Goal: Understand site structure: Understand site structure

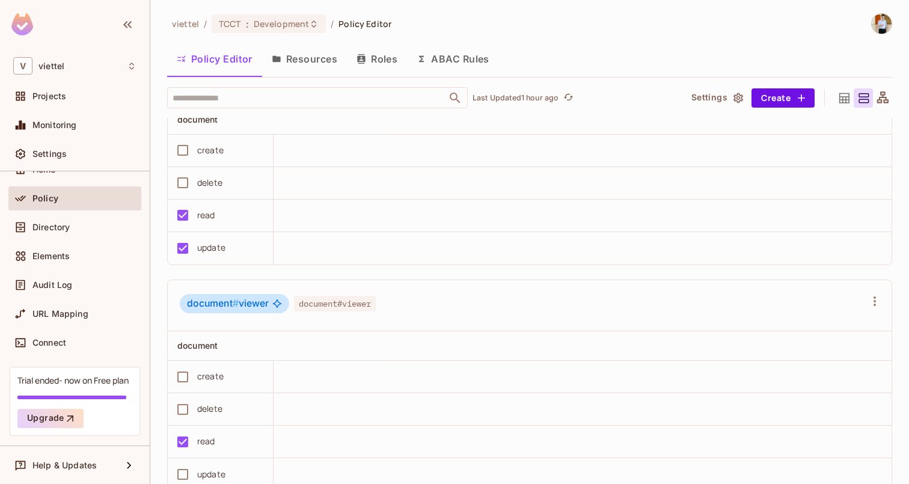
scroll to position [516, 0]
click at [883, 103] on icon at bounding box center [882, 98] width 15 height 15
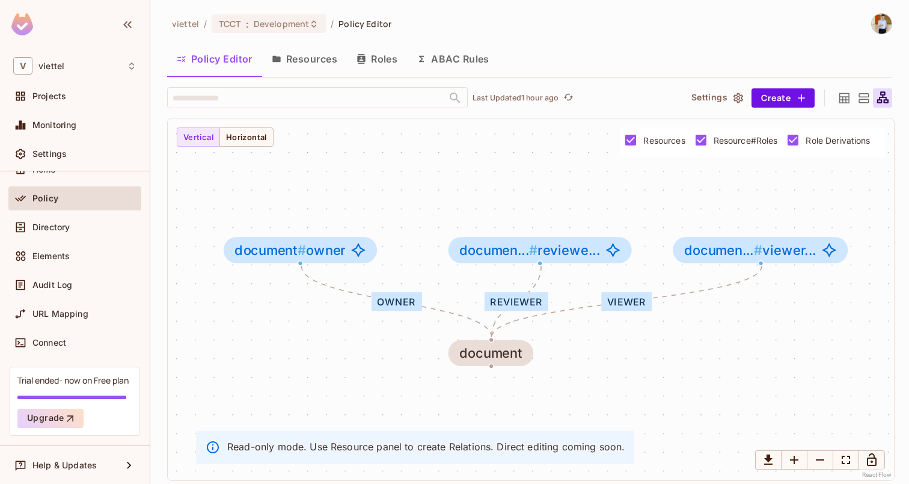
click at [727, 136] on span "Resource#Roles" at bounding box center [745, 140] width 64 height 11
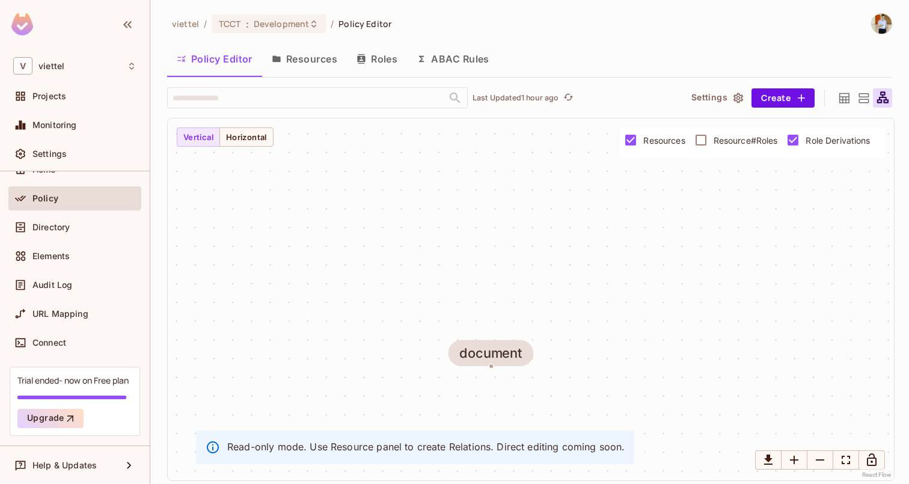
click at [727, 136] on span "Resource#Roles" at bounding box center [745, 140] width 64 height 11
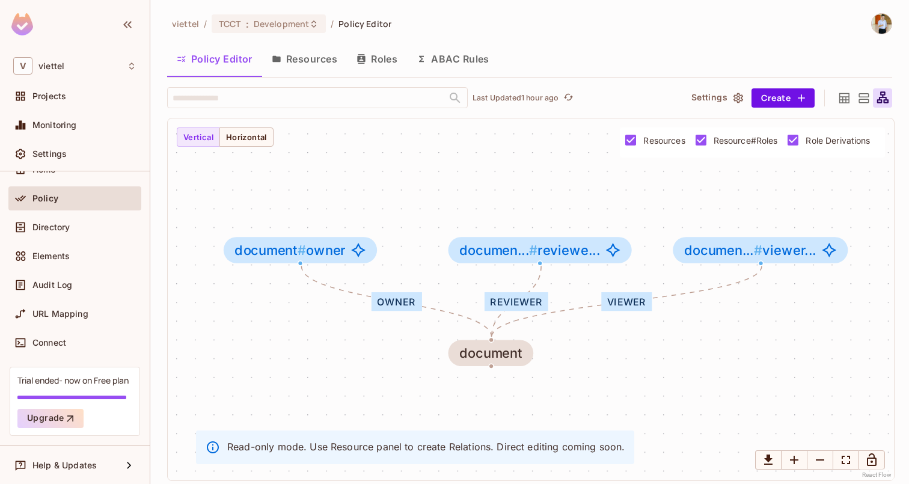
click at [683, 139] on div "Resources Resource#Roles Role Derivations" at bounding box center [751, 142] width 255 height 30
click at [669, 139] on span "Resources" at bounding box center [663, 140] width 41 height 11
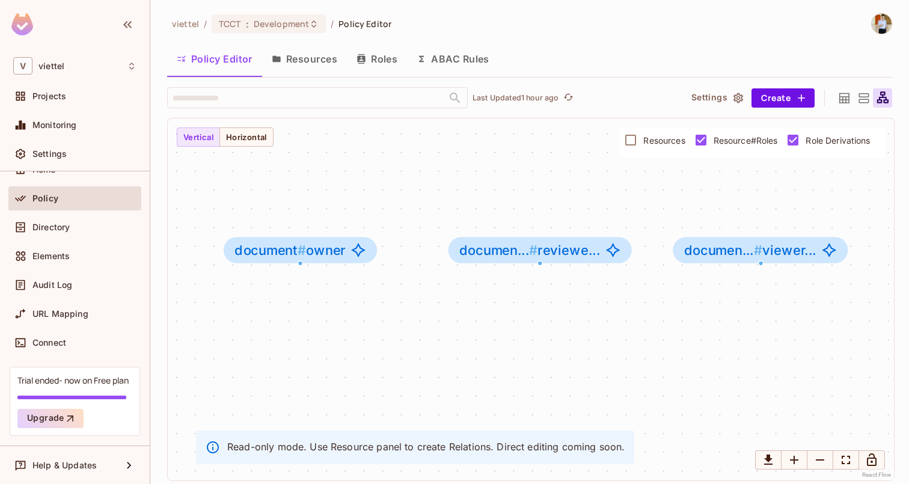
click at [668, 139] on span "Resources" at bounding box center [663, 140] width 41 height 11
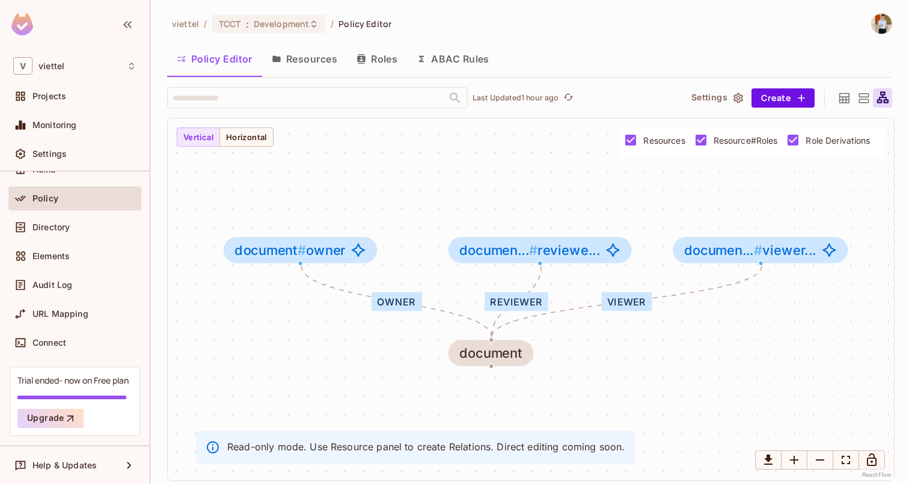
click at [839, 142] on span "Role Derivations" at bounding box center [837, 140] width 64 height 11
click at [265, 150] on div "owner reviewer viewer document document # owner documen... # reviewe... documen…" at bounding box center [531, 299] width 726 height 362
click at [252, 148] on div "owner reviewer viewer document document # owner documen... # reviewe... documen…" at bounding box center [531, 299] width 726 height 362
click at [214, 144] on button "Vertical" at bounding box center [198, 136] width 43 height 19
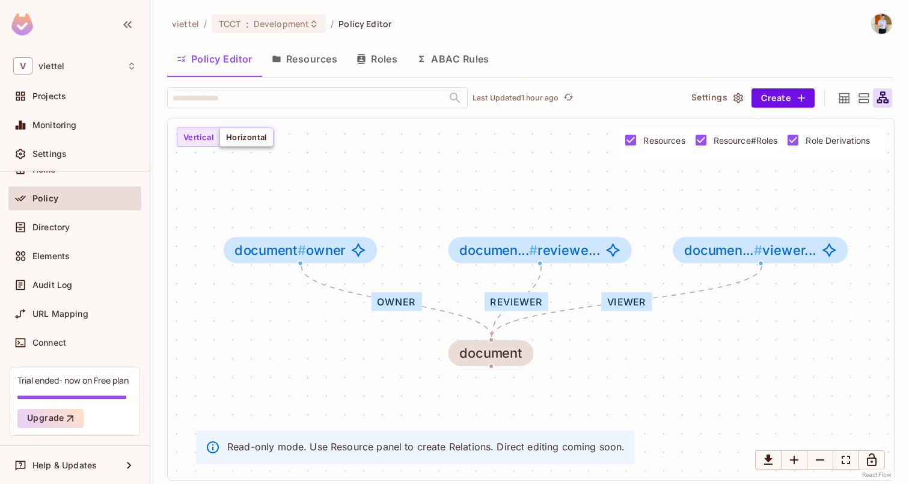
click at [239, 139] on button "Horizontal" at bounding box center [246, 136] width 54 height 19
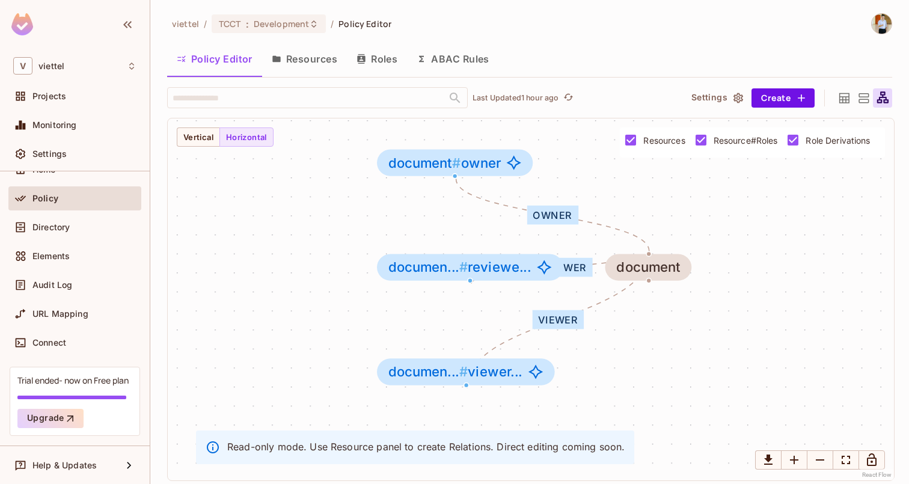
drag, startPoint x: 516, startPoint y: 329, endPoint x: 672, endPoint y: 242, distance: 179.4
click at [672, 242] on div "owner reviewer viewer document document # owner documen... # reviewe... documen…" at bounding box center [531, 299] width 726 height 362
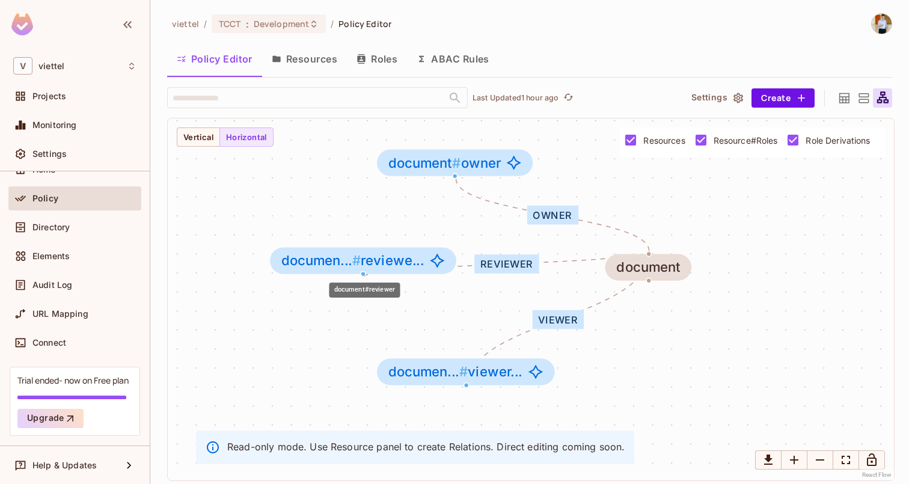
drag, startPoint x: 529, startPoint y: 275, endPoint x: 421, endPoint y: 269, distance: 108.4
click at [421, 269] on div "documen... # reviewe..." at bounding box center [363, 261] width 186 height 26
click at [787, 367] on div "owner reviewer viewer document document # owner documen... # reviewe... documen…" at bounding box center [531, 299] width 726 height 362
click at [738, 103] on icon "button" at bounding box center [738, 98] width 12 height 12
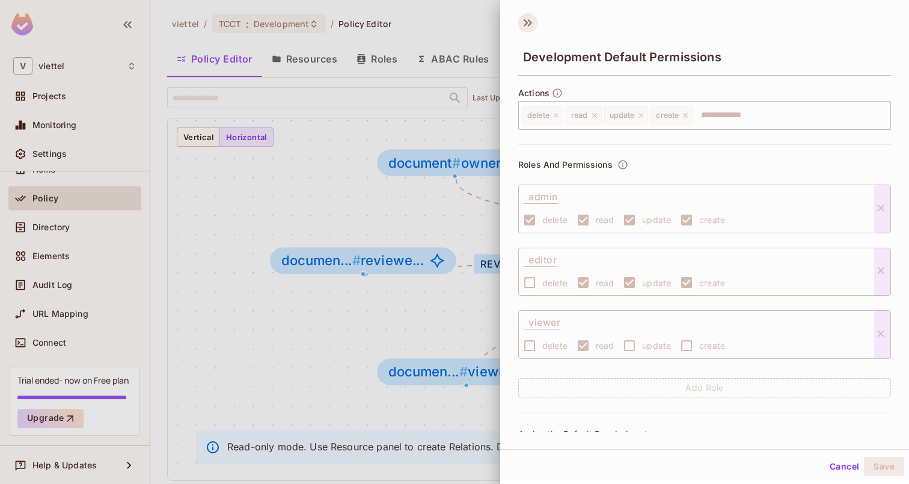
click at [520, 17] on icon at bounding box center [527, 22] width 19 height 19
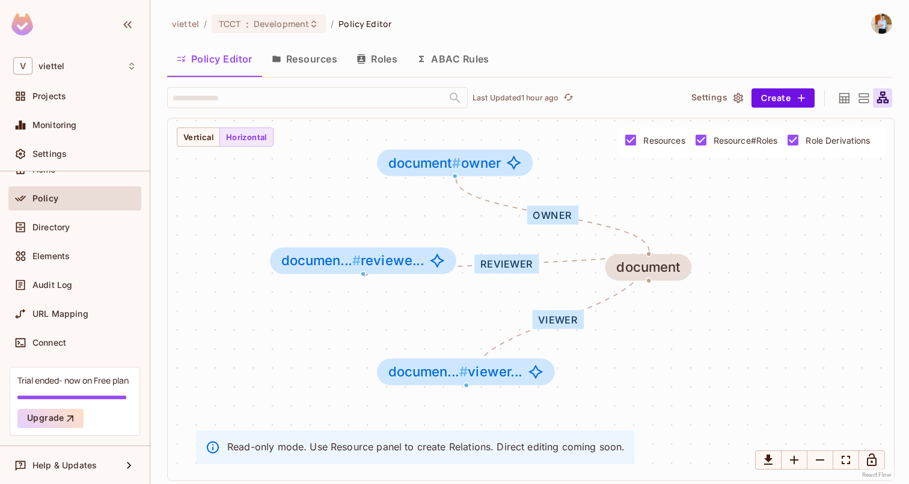
click at [295, 56] on button "Resources" at bounding box center [304, 59] width 85 height 30
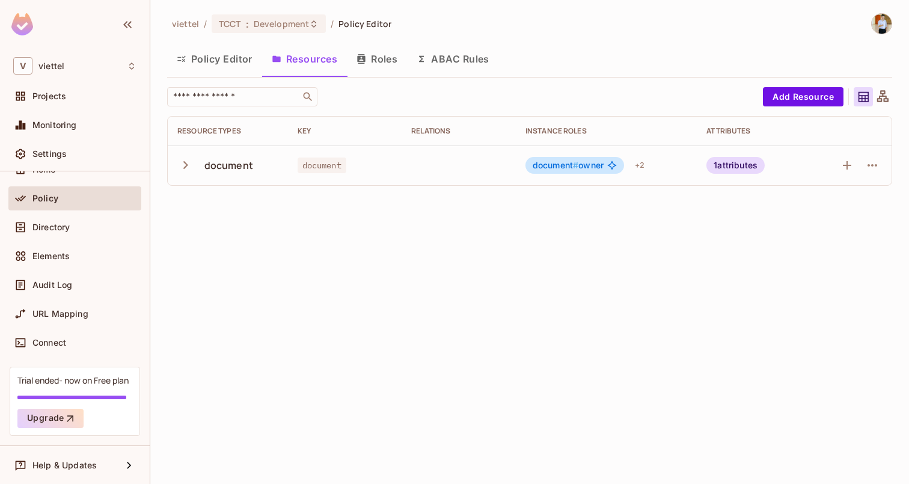
click at [240, 67] on button "Policy Editor" at bounding box center [214, 59] width 95 height 30
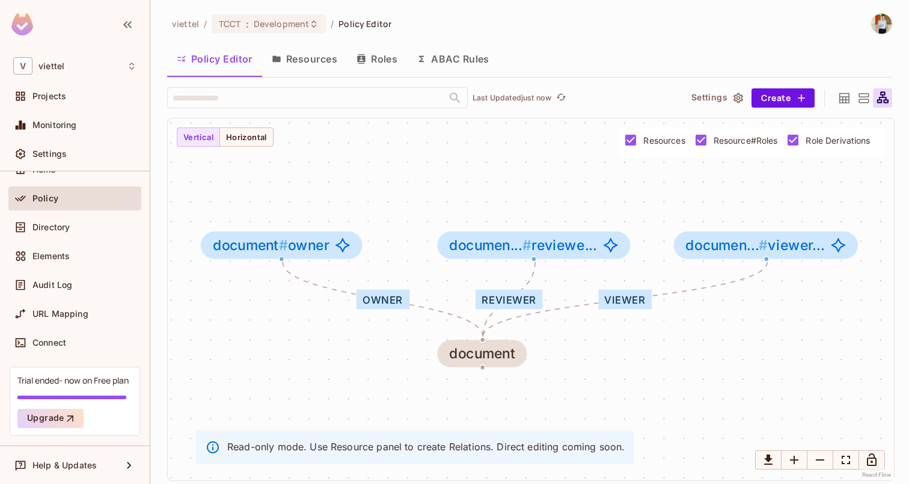
click at [845, 105] on icon at bounding box center [844, 98] width 15 height 15
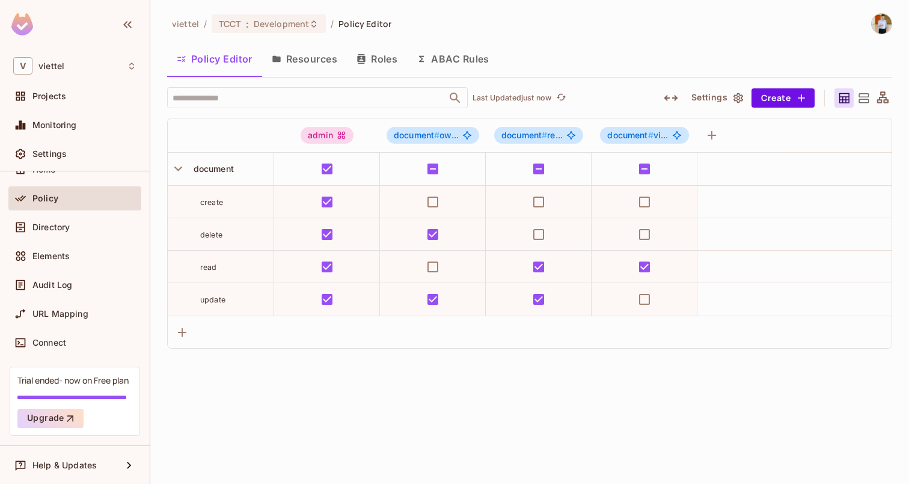
click at [864, 94] on icon at bounding box center [863, 98] width 15 height 15
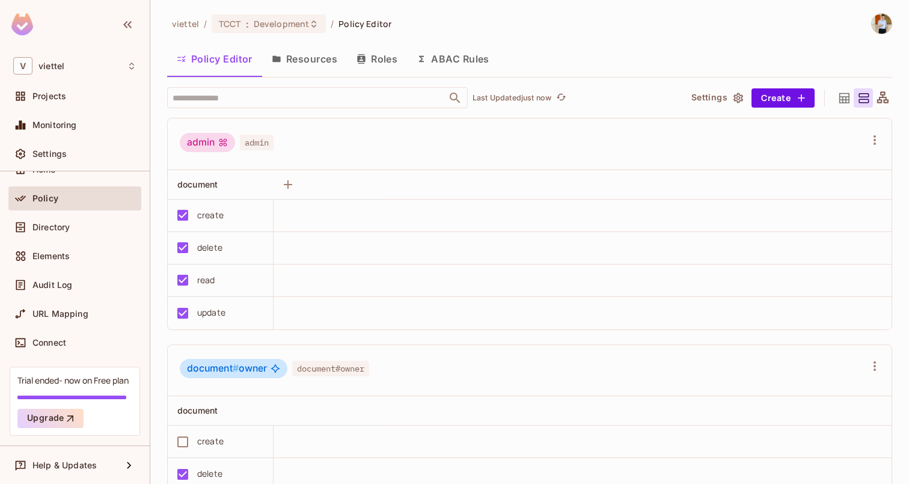
click at [845, 96] on icon at bounding box center [844, 98] width 10 height 10
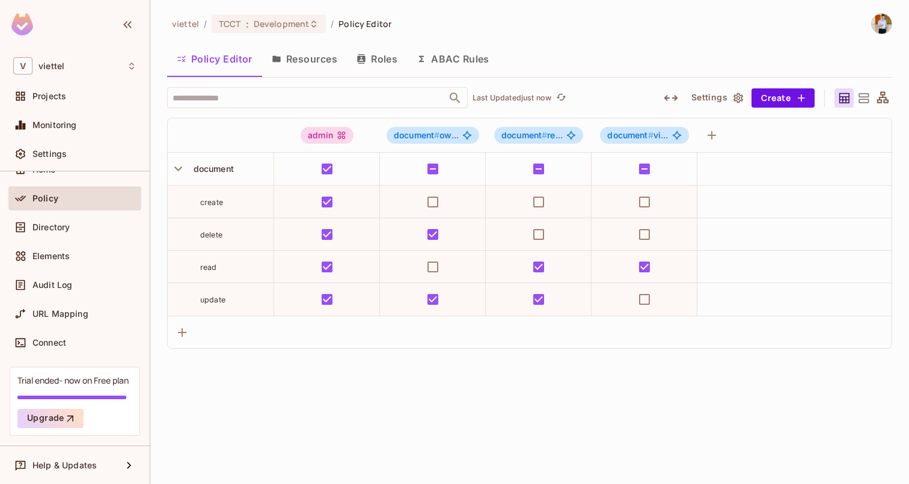
click at [674, 96] on icon "button" at bounding box center [670, 98] width 14 height 14
click at [674, 96] on icon "button" at bounding box center [670, 98] width 13 height 6
click at [674, 96] on icon "button" at bounding box center [670, 98] width 14 height 14
click at [674, 96] on icon "button" at bounding box center [670, 98] width 13 height 6
click at [674, 96] on icon "button" at bounding box center [670, 98] width 14 height 14
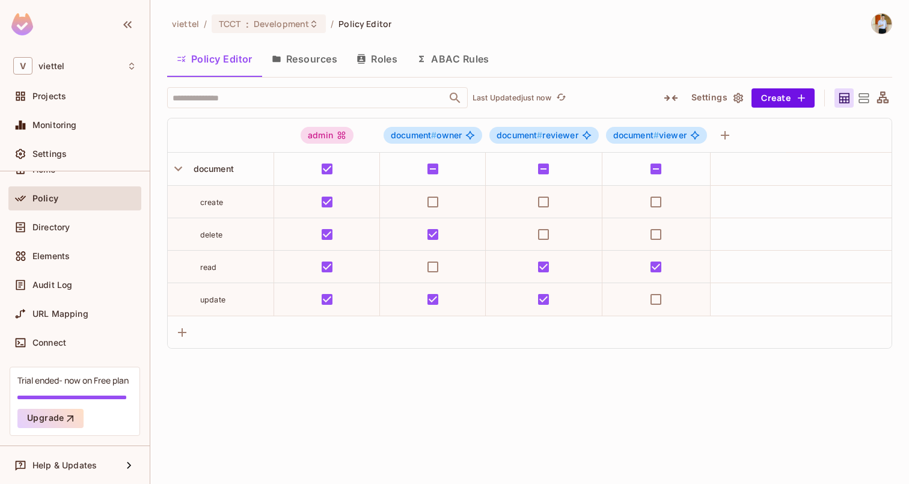
click at [674, 96] on icon "button" at bounding box center [670, 98] width 13 height 6
click at [665, 92] on icon "button" at bounding box center [670, 98] width 14 height 14
click at [867, 104] on icon at bounding box center [863, 98] width 15 height 15
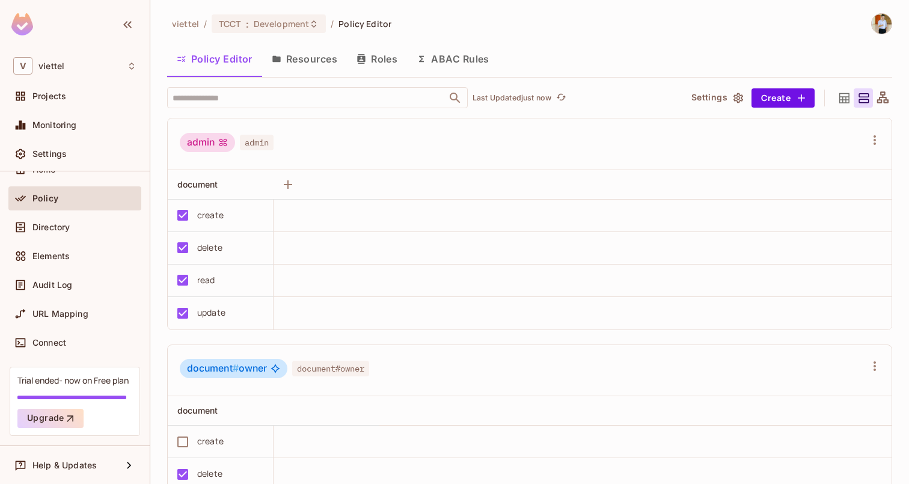
click at [880, 103] on icon at bounding box center [882, 98] width 15 height 15
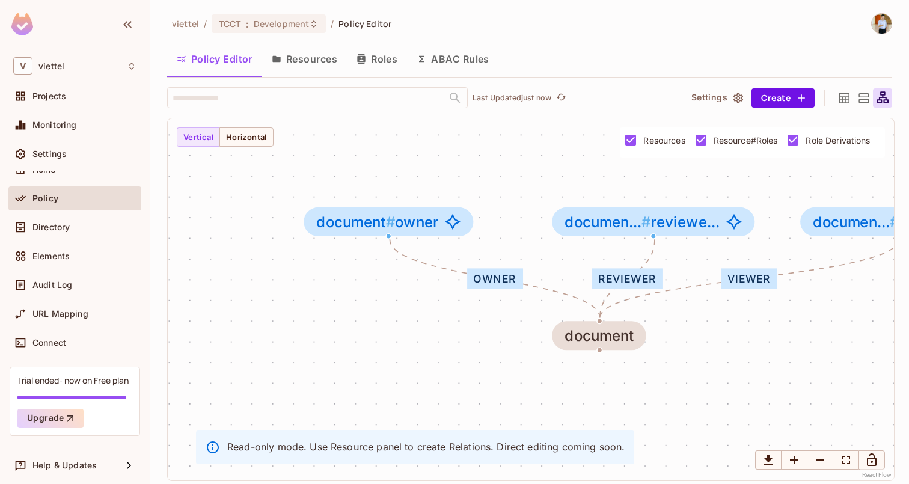
drag, startPoint x: 596, startPoint y: 377, endPoint x: 725, endPoint y: 356, distance: 131.4
click at [725, 357] on div "owner reviewer viewer document document # owner documen... # reviewe... documen…" at bounding box center [531, 299] width 726 height 362
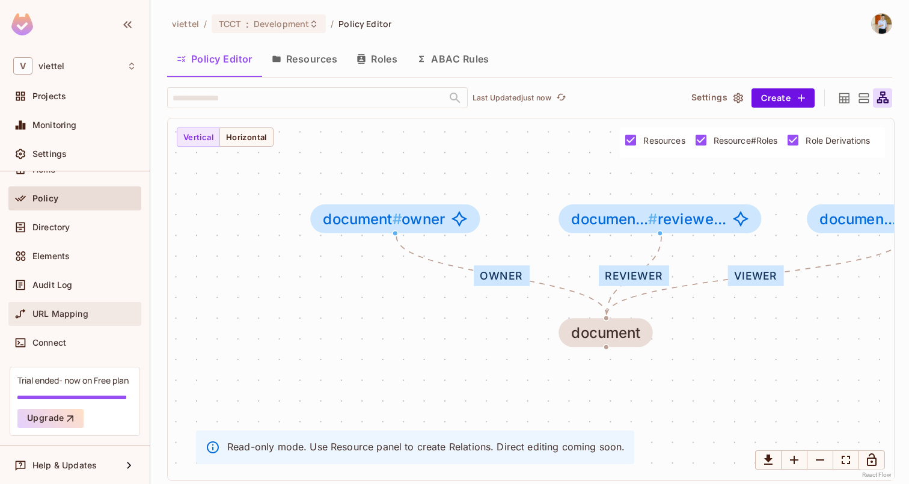
click at [59, 307] on div "URL Mapping" at bounding box center [74, 313] width 123 height 14
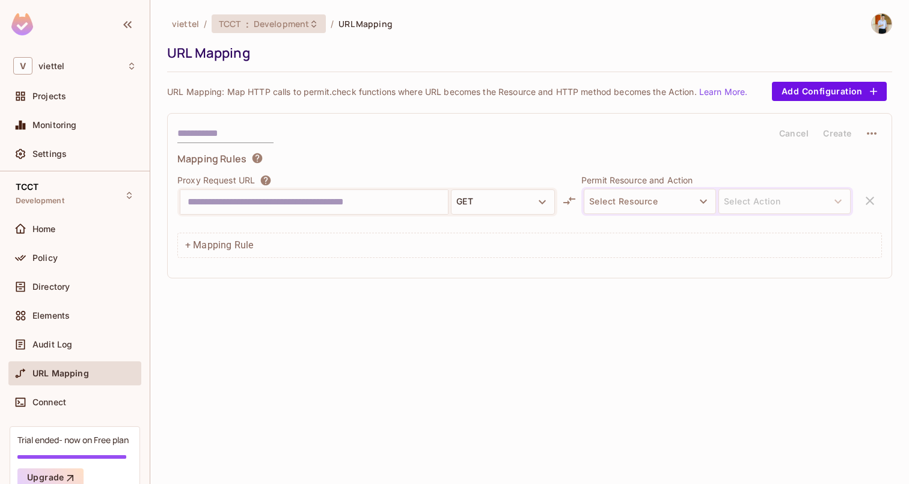
click at [292, 19] on span "Development" at bounding box center [281, 23] width 55 height 11
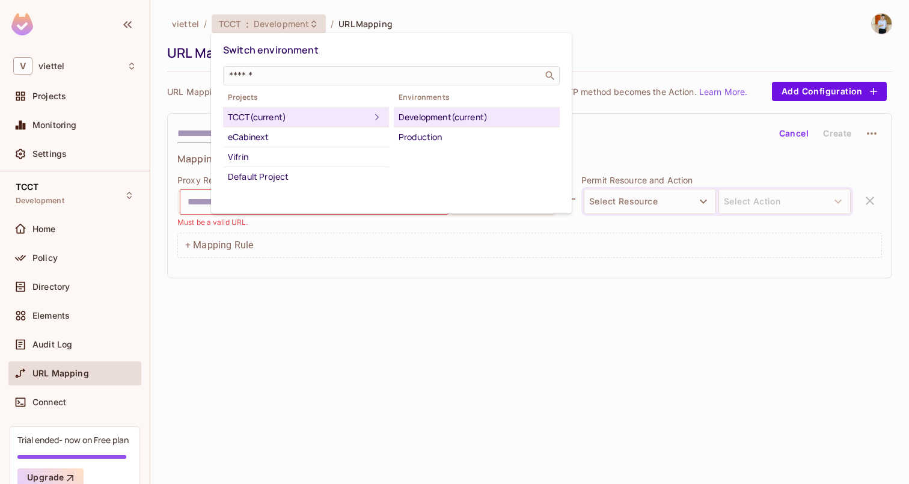
click at [634, 33] on div at bounding box center [454, 242] width 909 height 484
